Goal: Information Seeking & Learning: Learn about a topic

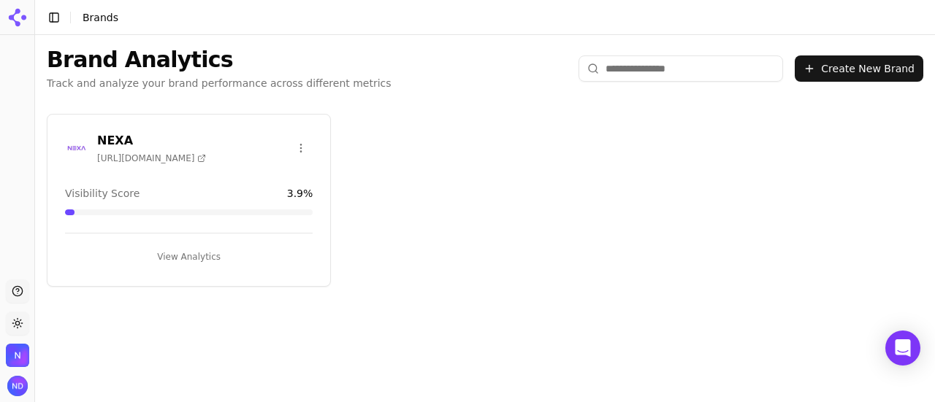
click at [194, 258] on button "View Analytics" at bounding box center [189, 256] width 248 height 23
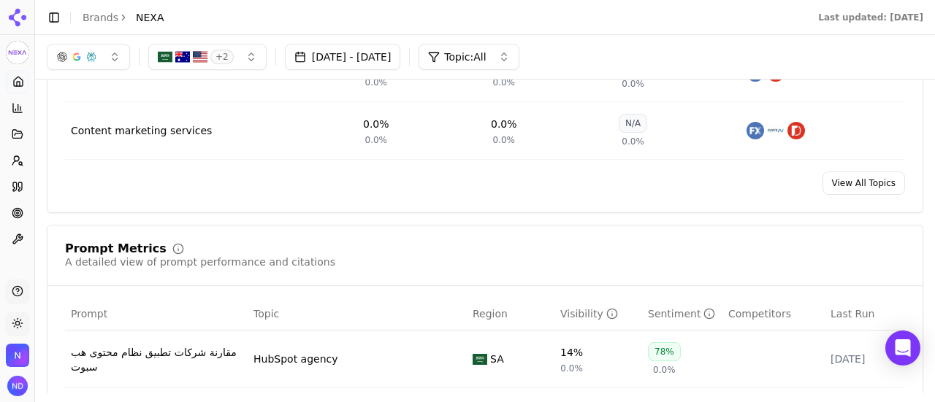
scroll to position [877, 0]
click at [96, 57] on div "button" at bounding box center [91, 57] width 12 height 12
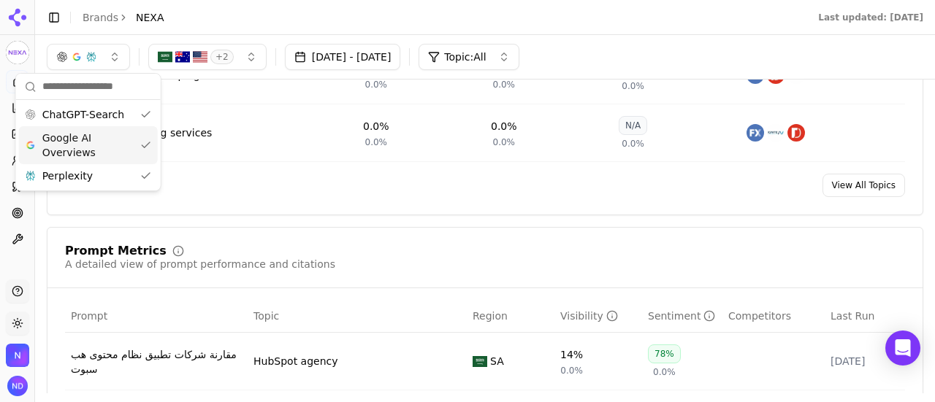
click at [77, 150] on span "Google AI Overviews" at bounding box center [88, 145] width 92 height 29
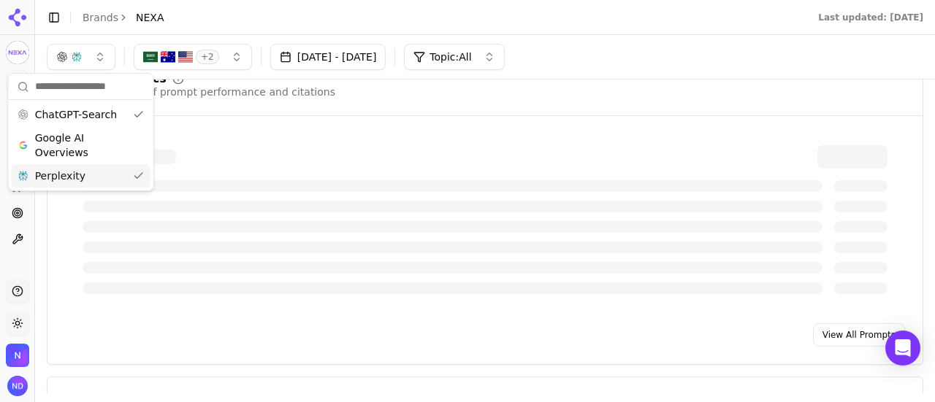
click at [79, 170] on div "Perplexity" at bounding box center [81, 175] width 139 height 23
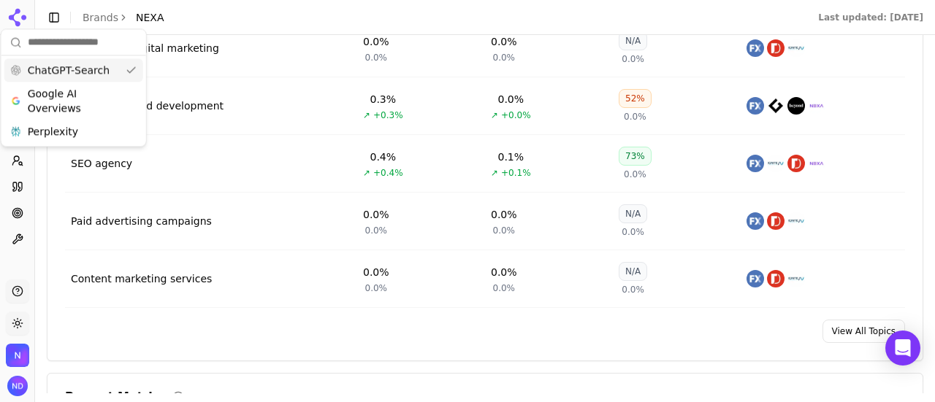
scroll to position [657, 0]
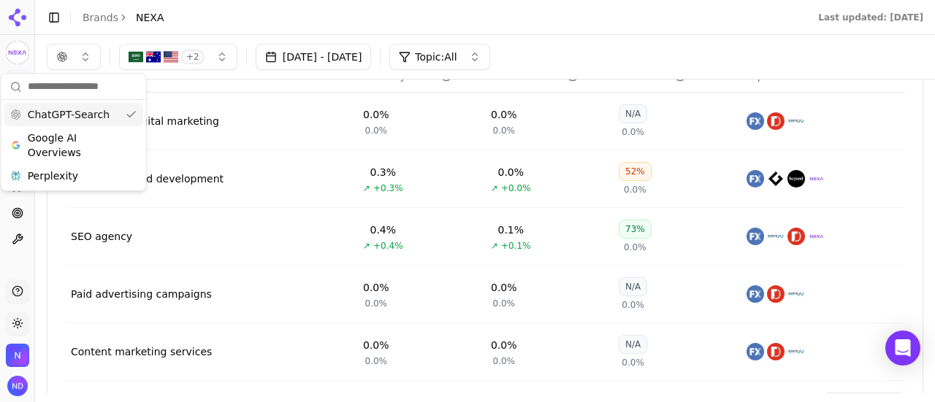
click at [186, 179] on div "Web design and development" at bounding box center [147, 179] width 153 height 15
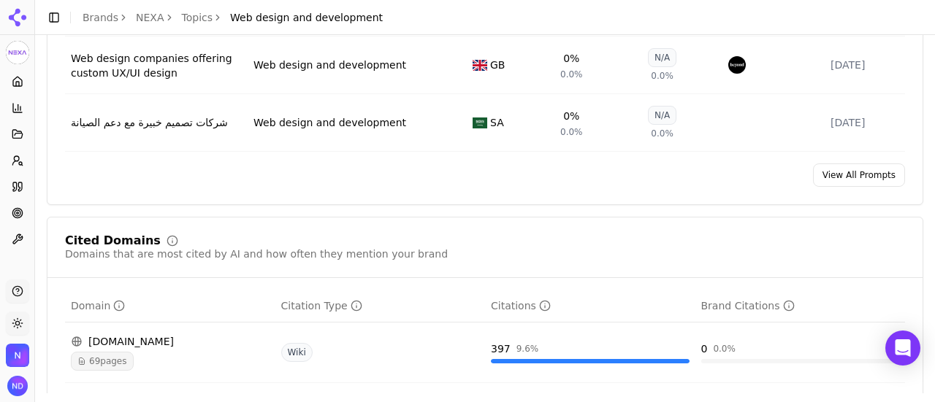
scroll to position [1023, 0]
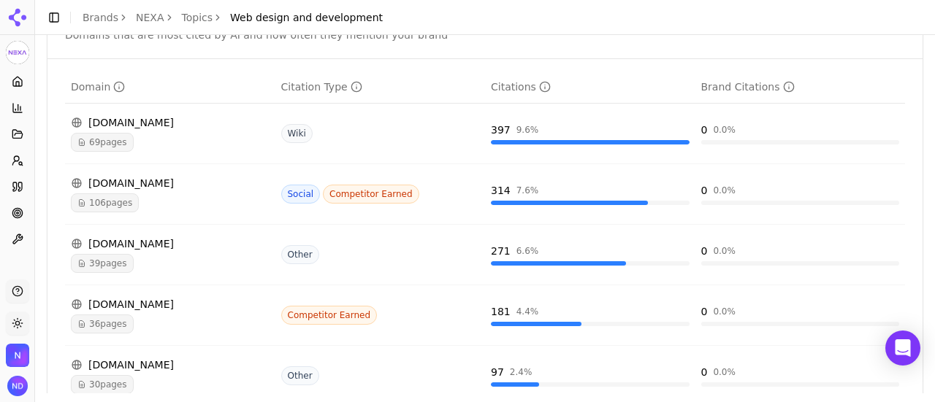
click at [110, 130] on div "[DOMAIN_NAME]" at bounding box center [170, 122] width 199 height 15
click at [150, 130] on div "[DOMAIN_NAME]" at bounding box center [170, 122] width 199 height 15
click at [116, 191] on div "[DOMAIN_NAME]" at bounding box center [170, 183] width 199 height 15
click at [104, 210] on span "106 pages" at bounding box center [105, 203] width 68 height 19
click at [94, 213] on span "106 pages" at bounding box center [105, 203] width 68 height 19
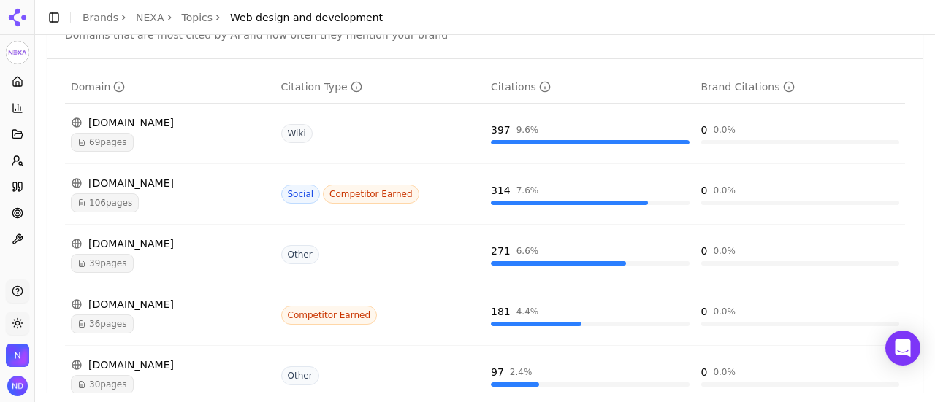
click at [100, 152] on span "69 pages" at bounding box center [102, 142] width 63 height 19
click at [133, 130] on div "[DOMAIN_NAME]" at bounding box center [170, 122] width 199 height 15
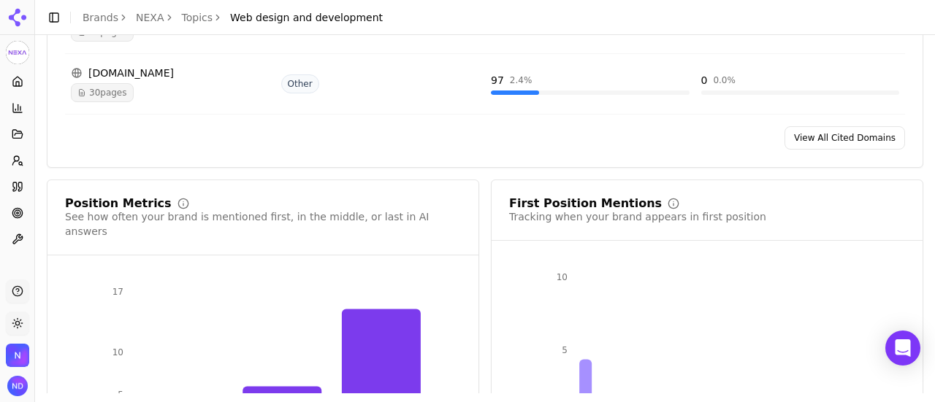
click at [863, 149] on link "View All Cited Domains" at bounding box center [845, 137] width 121 height 23
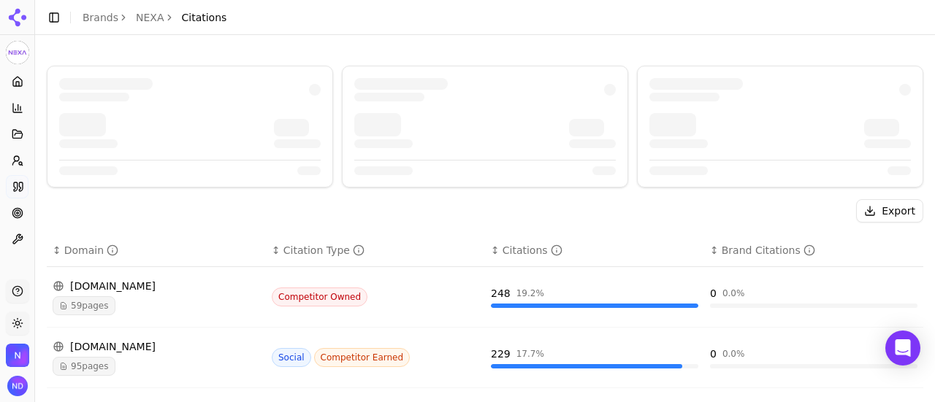
scroll to position [131, 0]
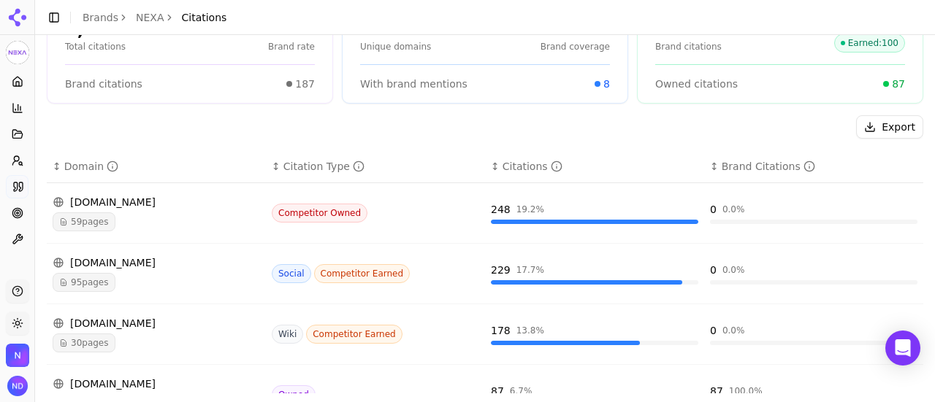
click at [88, 221] on span "59 pages" at bounding box center [84, 222] width 63 height 19
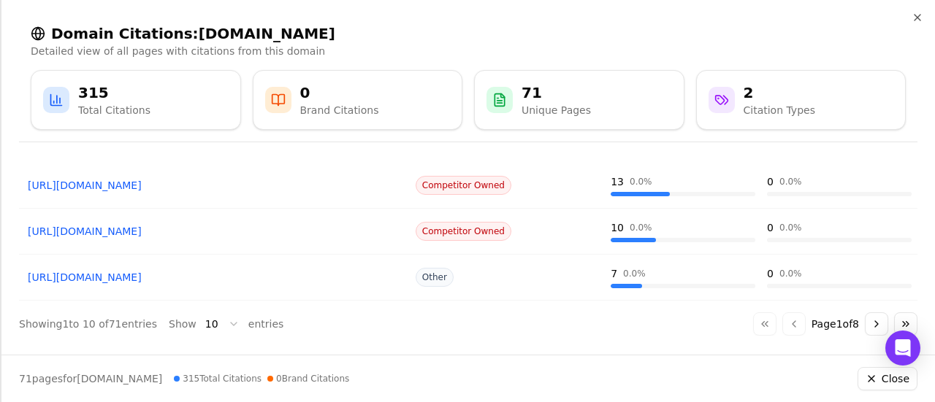
scroll to position [396, 0]
click at [916, 15] on icon "button" at bounding box center [918, 18] width 6 height 6
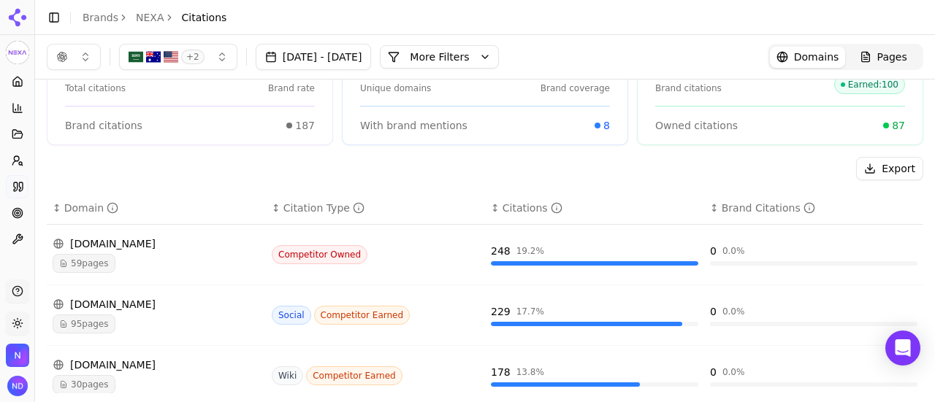
scroll to position [0, 0]
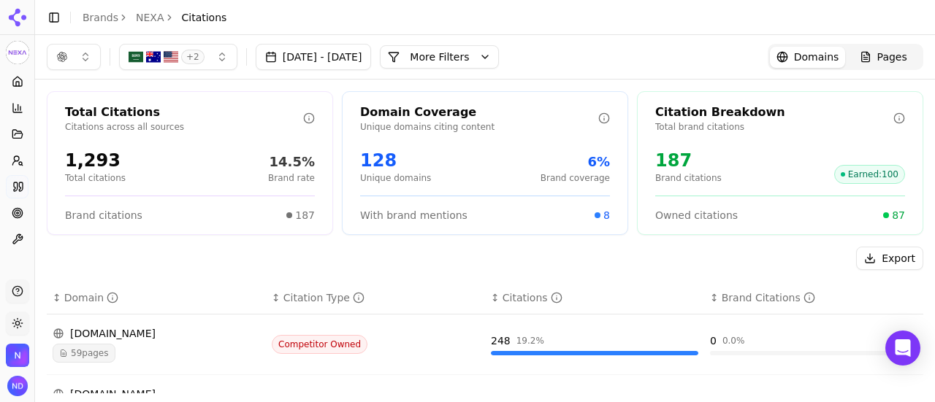
click at [99, 23] on link "Brands" at bounding box center [101, 18] width 36 height 12
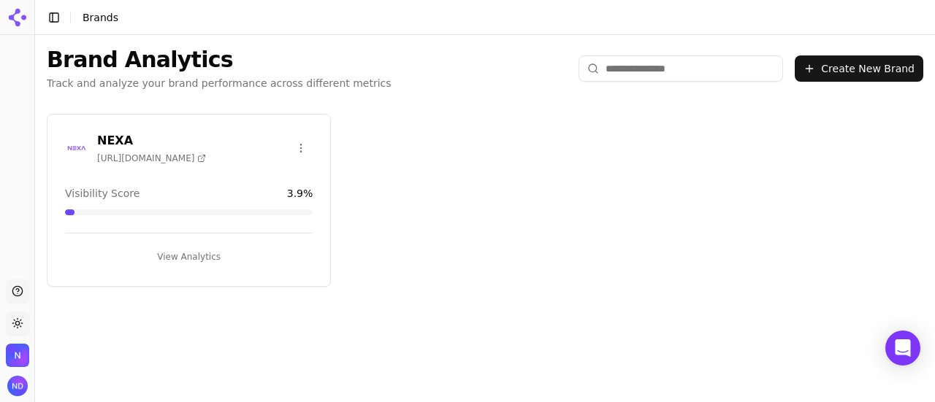
click at [179, 261] on button "View Analytics" at bounding box center [189, 256] width 248 height 23
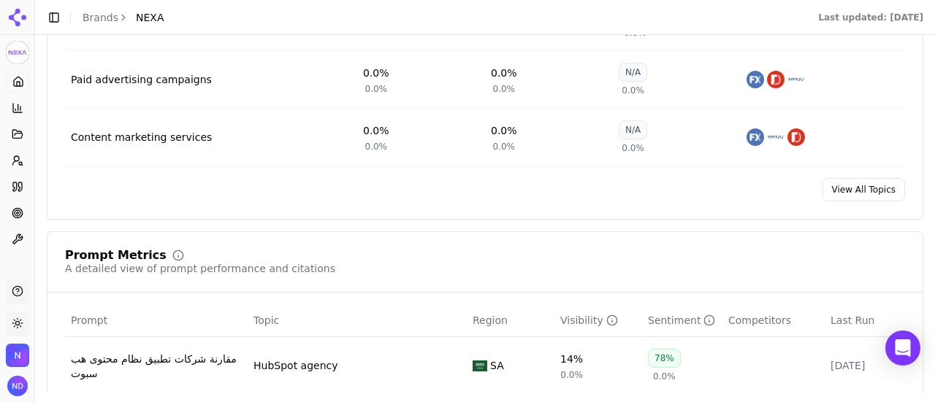
scroll to position [950, 0]
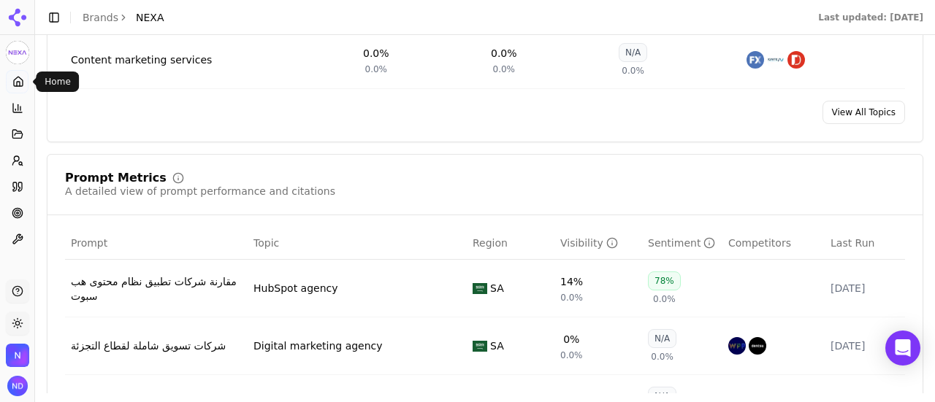
click at [20, 78] on icon at bounding box center [18, 81] width 9 height 9
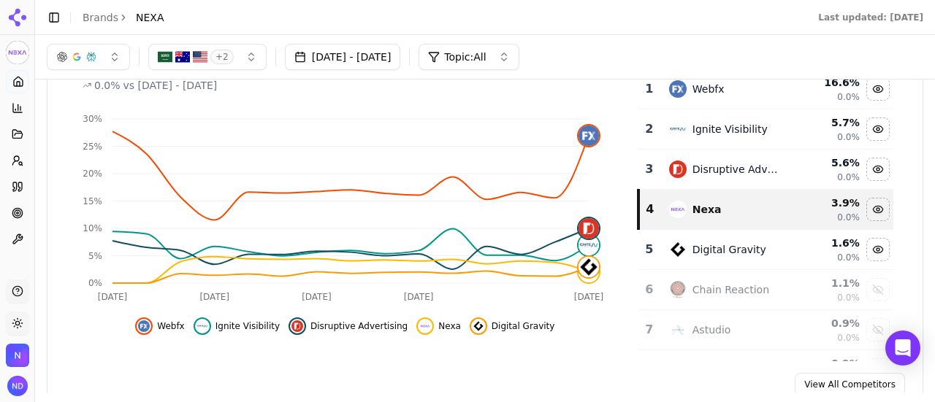
scroll to position [146, 0]
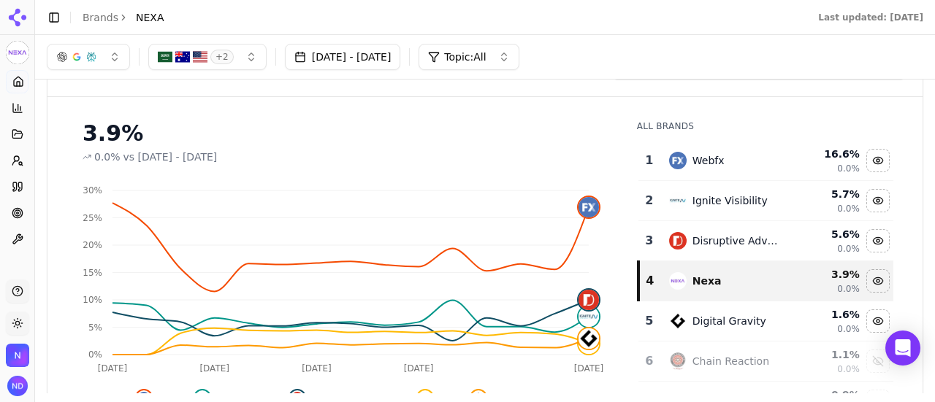
click at [99, 62] on button "button" at bounding box center [88, 57] width 83 height 26
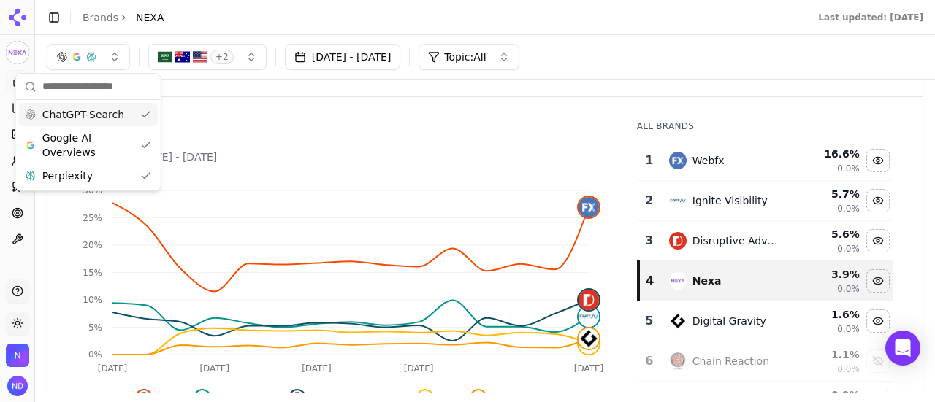
click at [216, 63] on span "+ 2" at bounding box center [221, 57] width 23 height 15
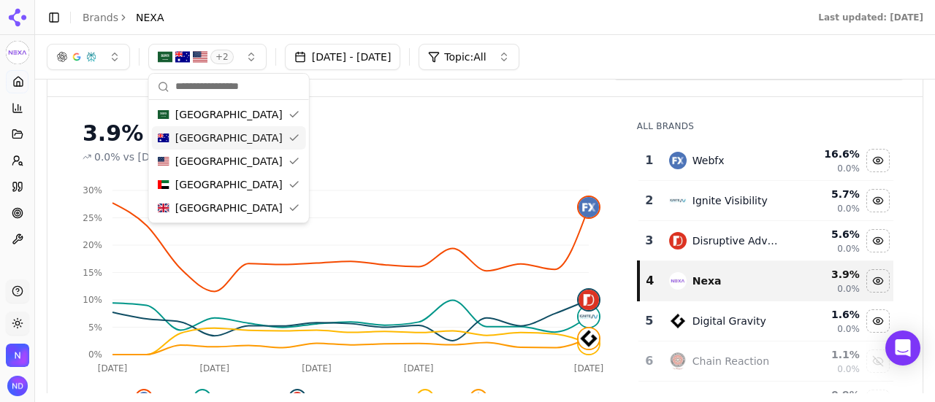
click at [351, 93] on div "Visibility Score Percentage of AI answers that mention your brand Visibility Sc…" at bounding box center [484, 72] width 875 height 50
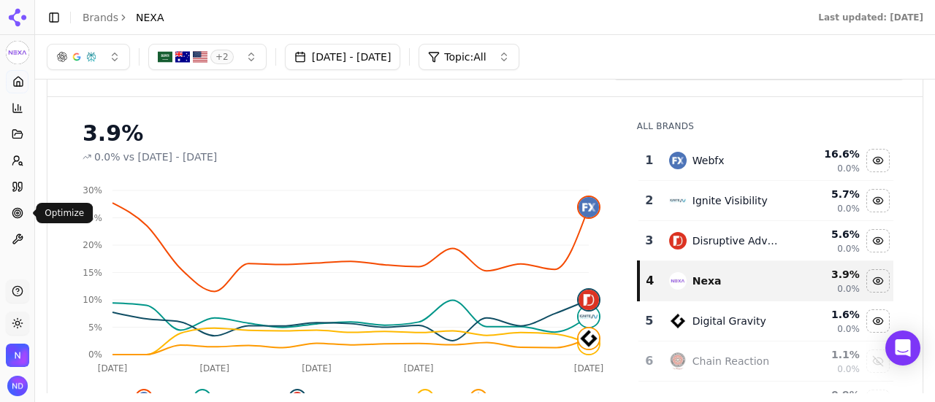
click at [22, 217] on icon at bounding box center [18, 213] width 12 height 12
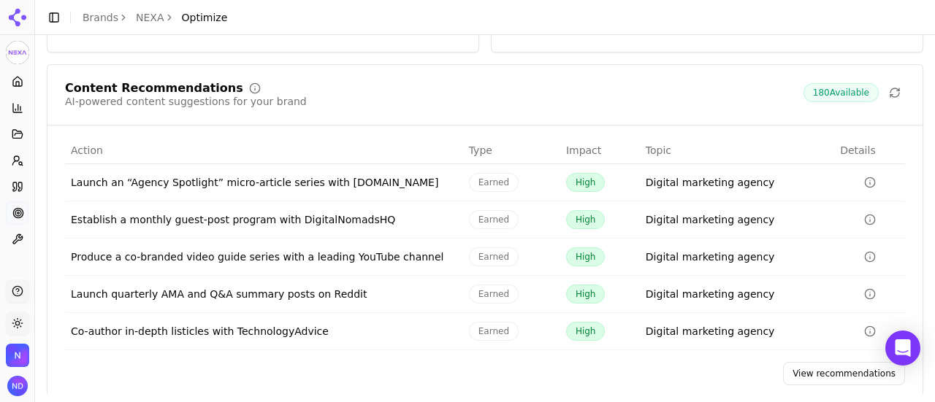
scroll to position [292, 0]
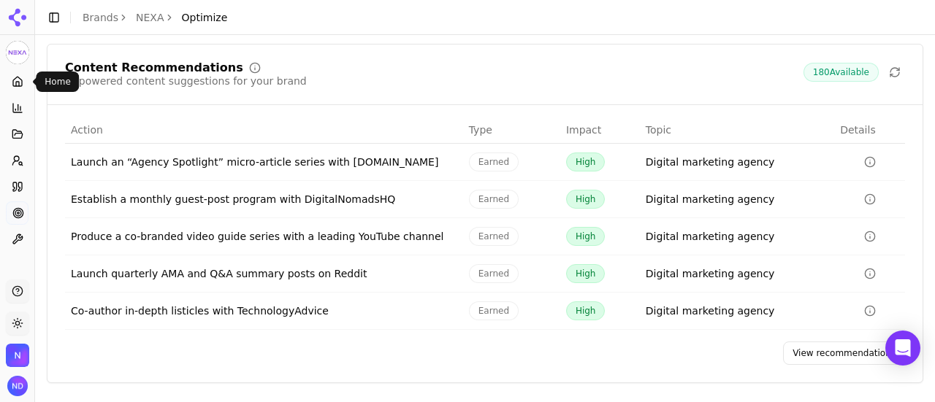
click at [16, 80] on icon at bounding box center [18, 82] width 12 height 12
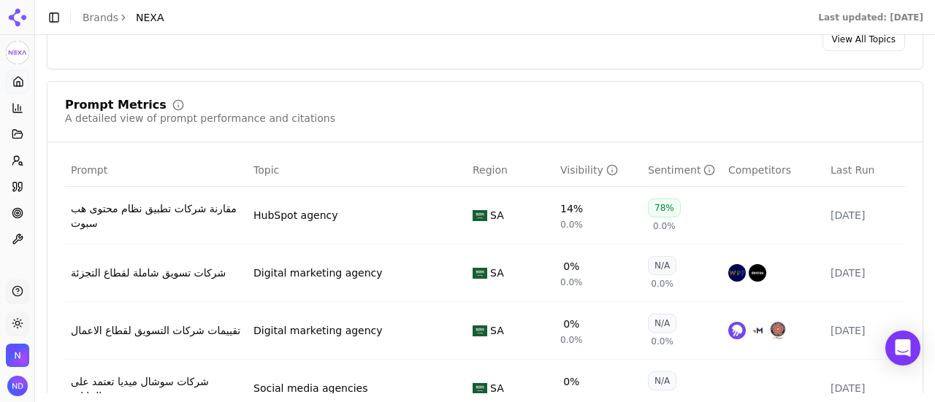
scroll to position [1096, 0]
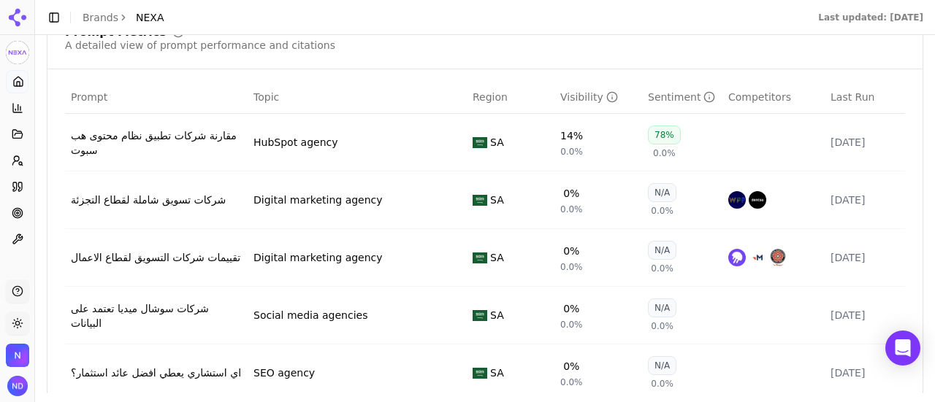
click at [289, 141] on div "HubSpot agency" at bounding box center [295, 142] width 85 height 15
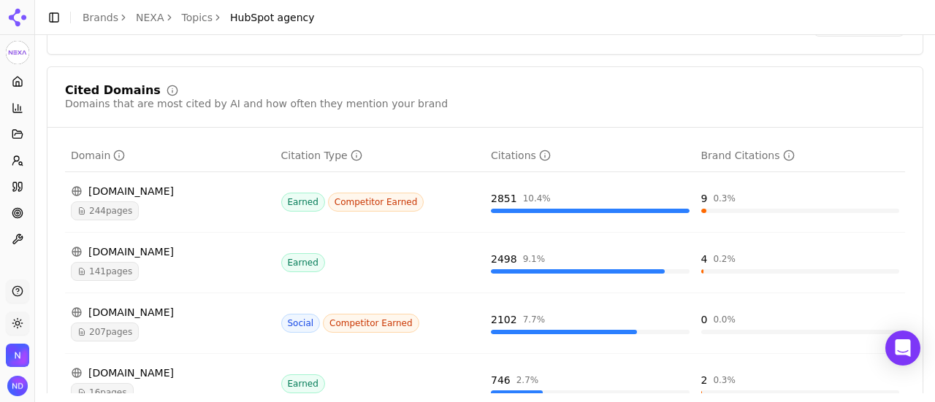
scroll to position [1023, 0]
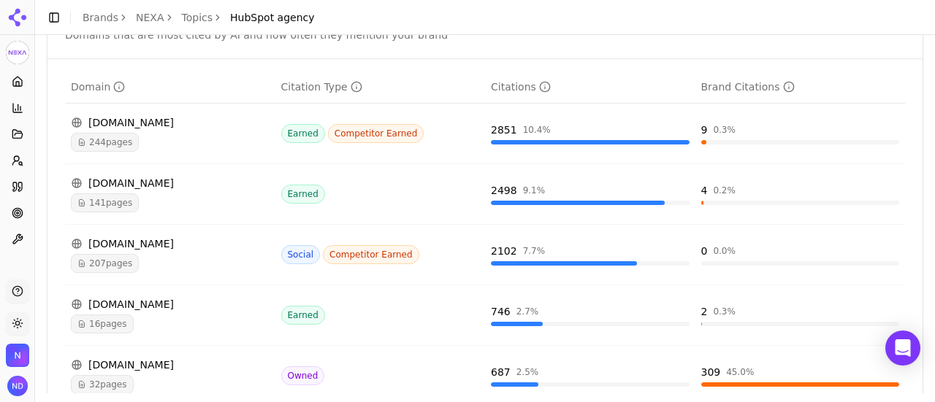
click at [124, 251] on div "[DOMAIN_NAME]" at bounding box center [170, 244] width 199 height 15
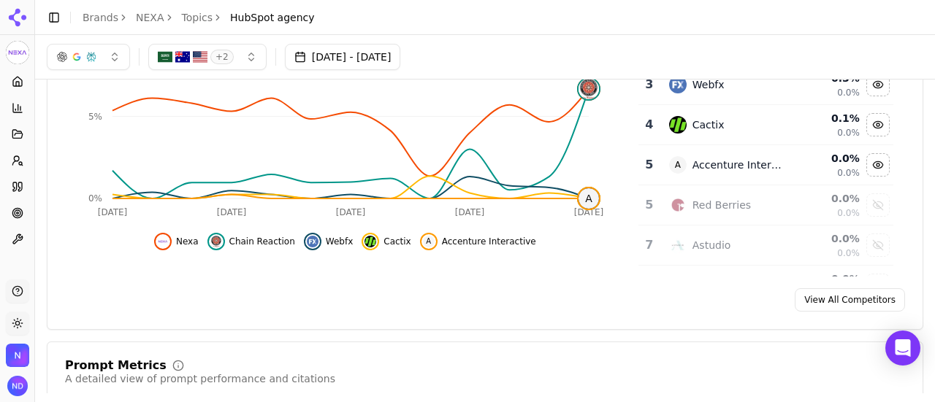
scroll to position [0, 0]
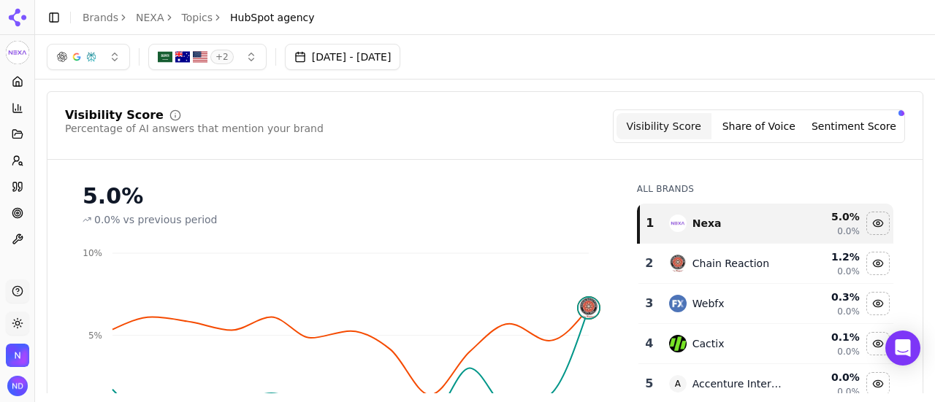
click at [94, 21] on link "Brands" at bounding box center [101, 18] width 36 height 12
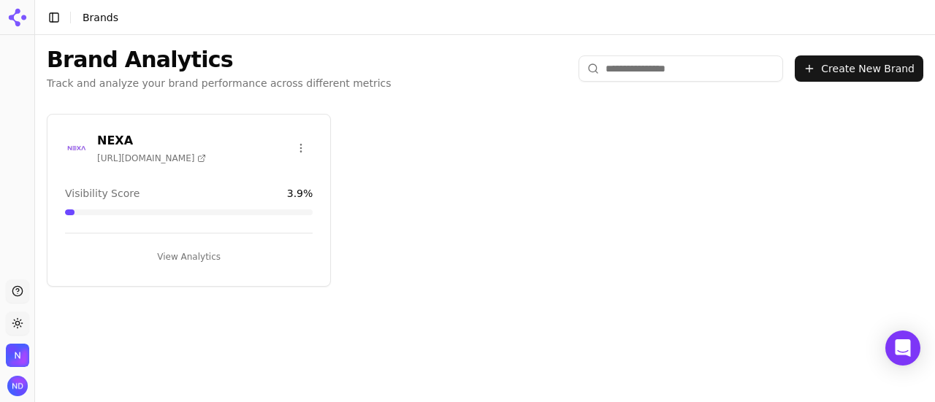
drag, startPoint x: 189, startPoint y: 255, endPoint x: 416, endPoint y: 196, distance: 234.1
click at [189, 255] on button "View Analytics" at bounding box center [189, 256] width 248 height 23
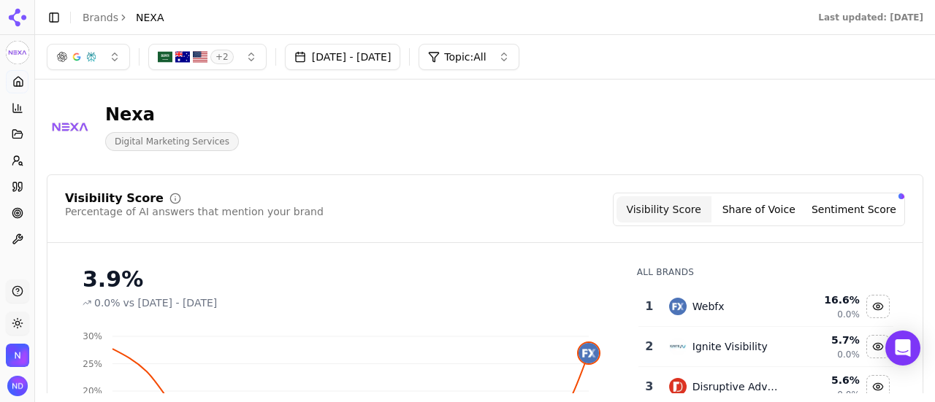
click at [766, 208] on button "Share of Voice" at bounding box center [758, 210] width 95 height 26
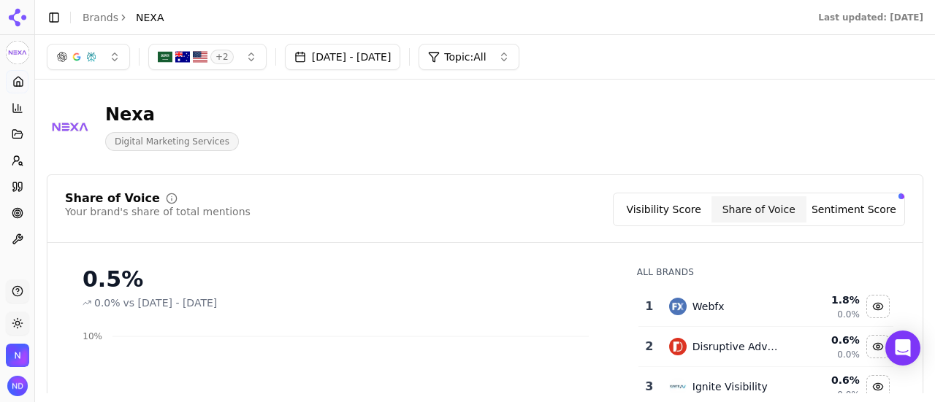
click at [855, 201] on button "Sentiment Score" at bounding box center [853, 210] width 95 height 26
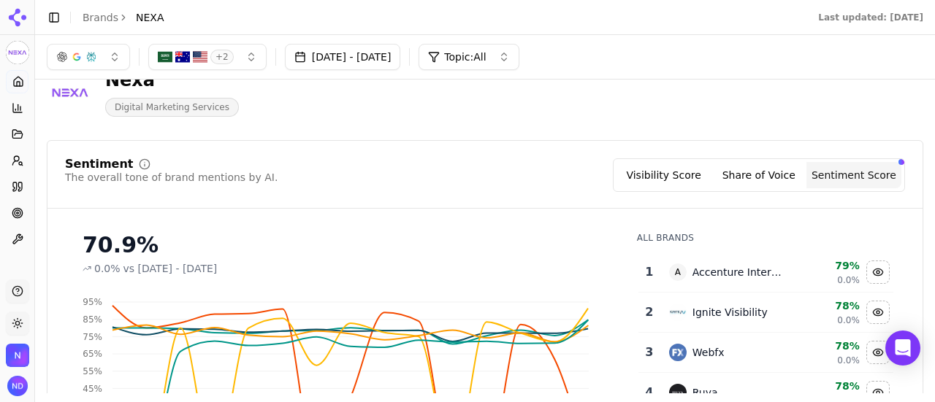
scroll to position [146, 0]
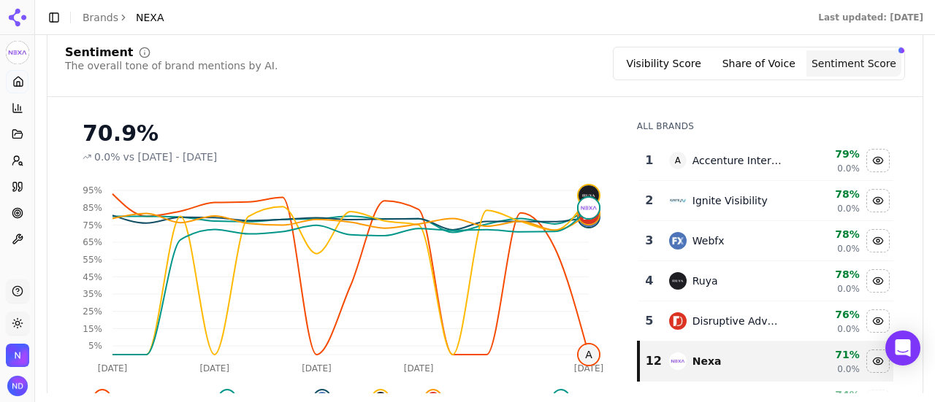
click at [95, 26] on div "Toggle Sidebar Brands NEXA" at bounding box center [105, 17] width 141 height 20
click at [95, 18] on link "Brands" at bounding box center [101, 18] width 36 height 12
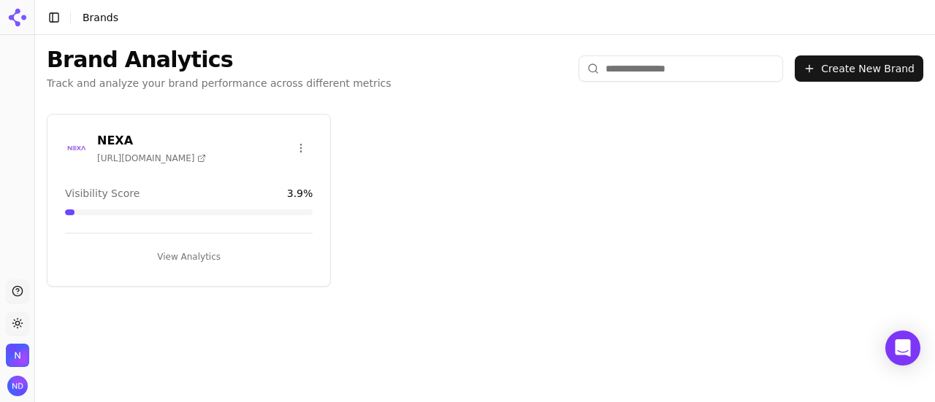
click at [167, 257] on button "View Analytics" at bounding box center [189, 256] width 248 height 23
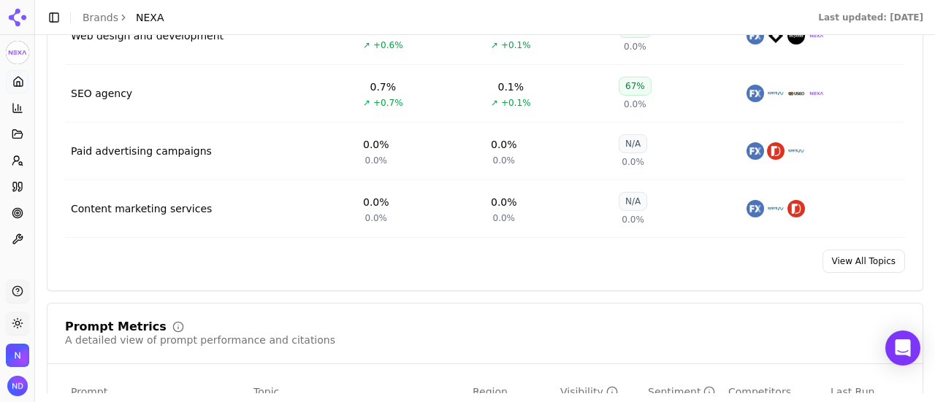
scroll to position [804, 0]
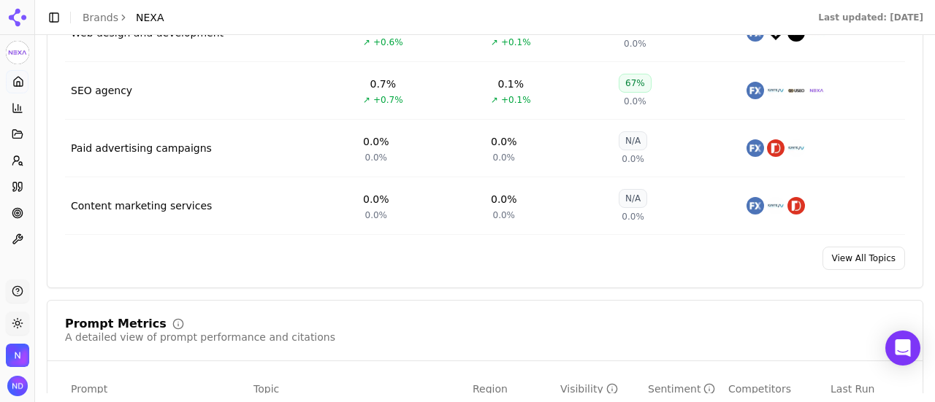
click at [839, 259] on link "View All Topics" at bounding box center [864, 258] width 83 height 23
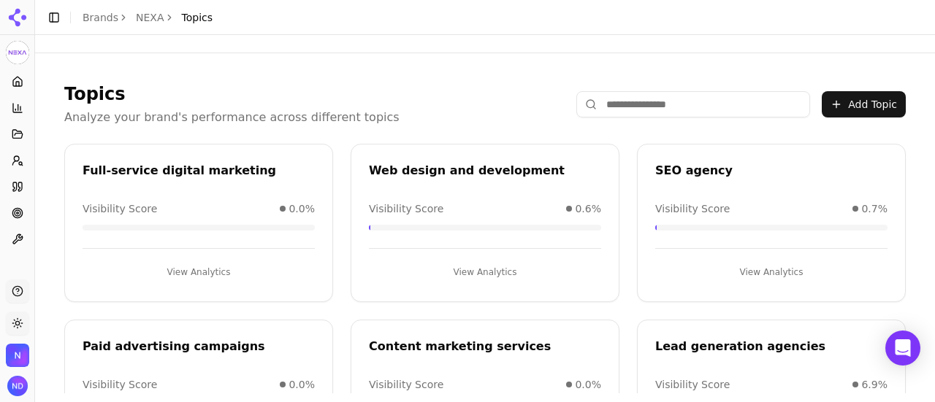
click at [89, 12] on link "Brands" at bounding box center [101, 18] width 36 height 12
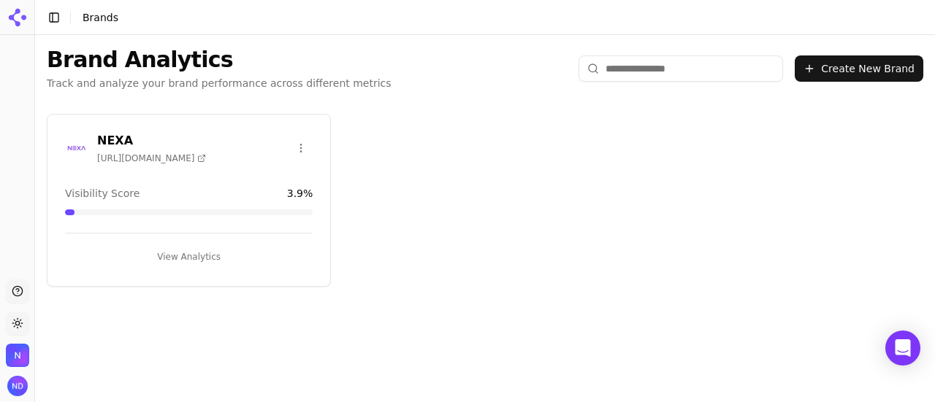
click at [186, 256] on button "View Analytics" at bounding box center [189, 256] width 248 height 23
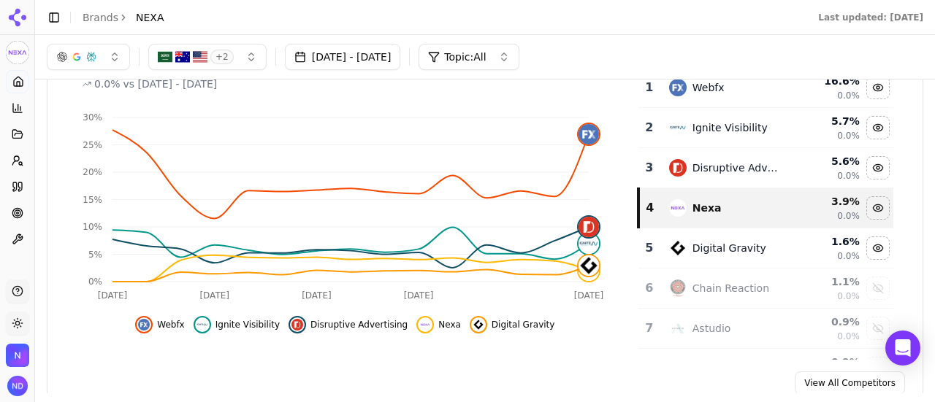
scroll to position [73, 0]
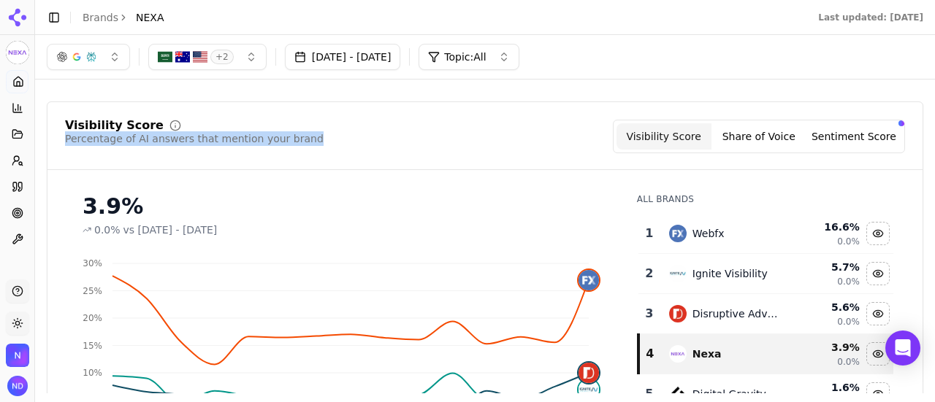
drag, startPoint x: 64, startPoint y: 140, endPoint x: 310, endPoint y: 139, distance: 245.4
click at [310, 139] on div "Visibility Score Percentage of AI answers that mention your brand Visibility Sc…" at bounding box center [485, 137] width 840 height 34
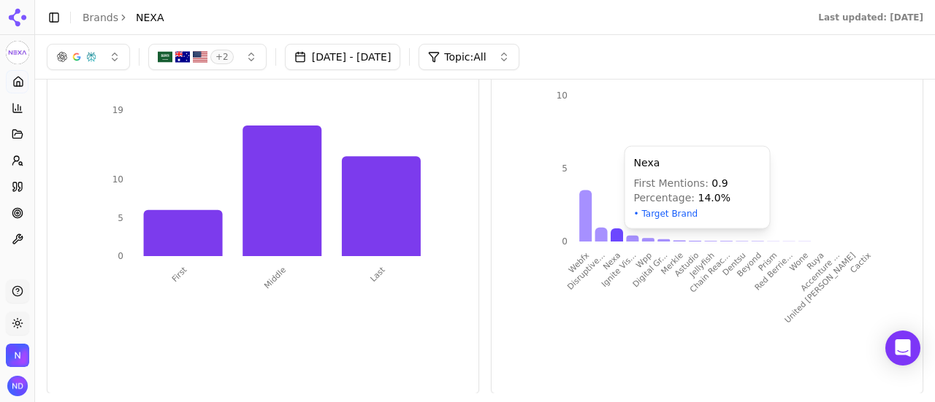
scroll to position [2733, 0]
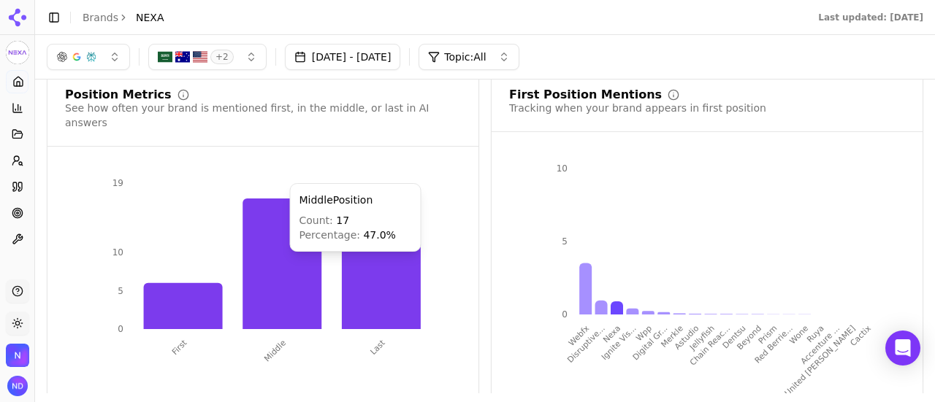
click at [283, 245] on icon at bounding box center [282, 264] width 79 height 131
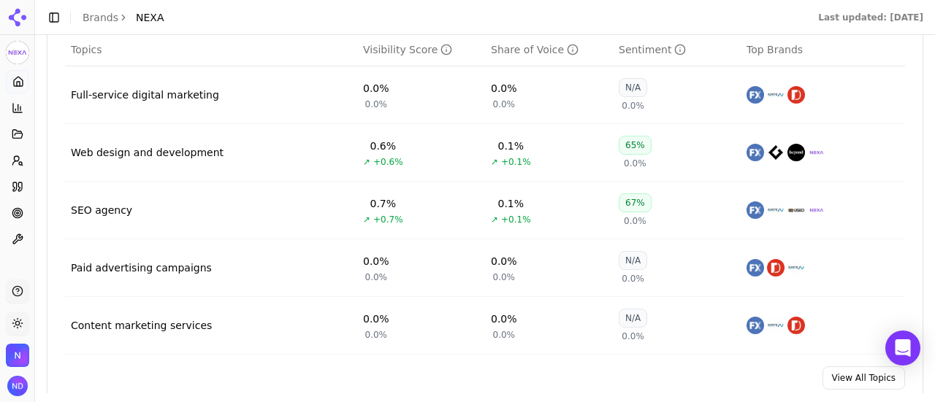
scroll to position [688, 0]
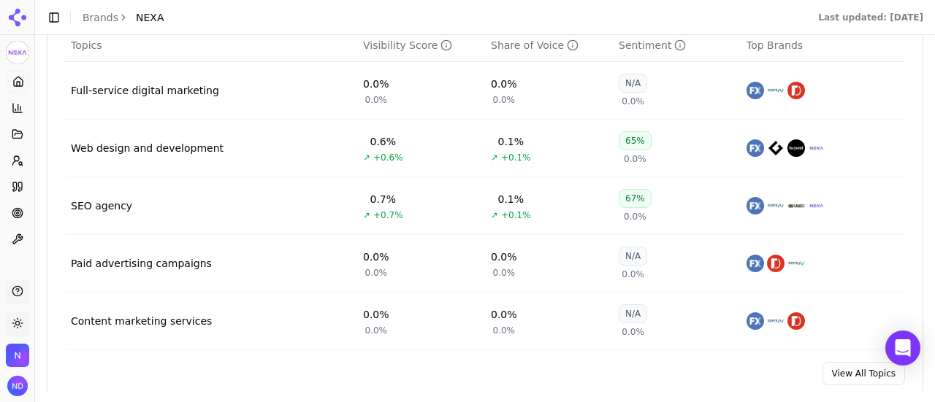
click at [855, 376] on link "View All Topics" at bounding box center [864, 373] width 83 height 23
